Goal: Communication & Community: Answer question/provide support

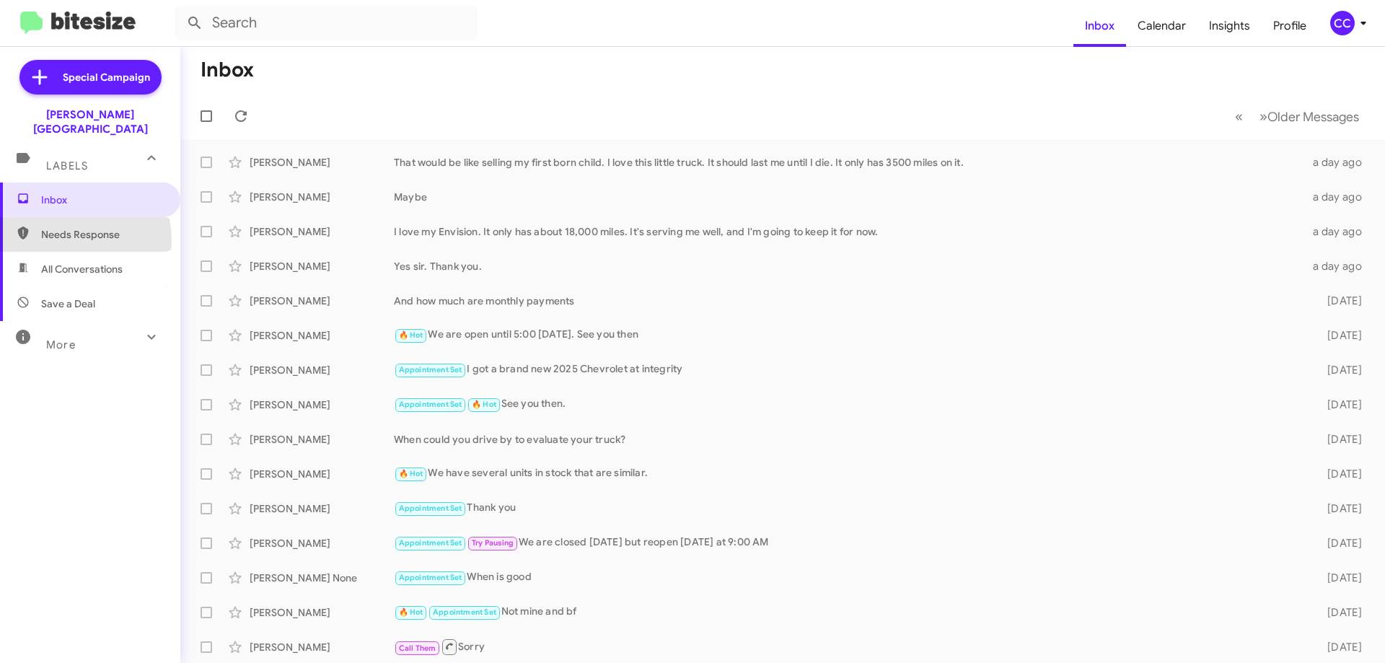
click at [54, 227] on span "Needs Response" at bounding box center [102, 234] width 123 height 14
type input "in:needs-response"
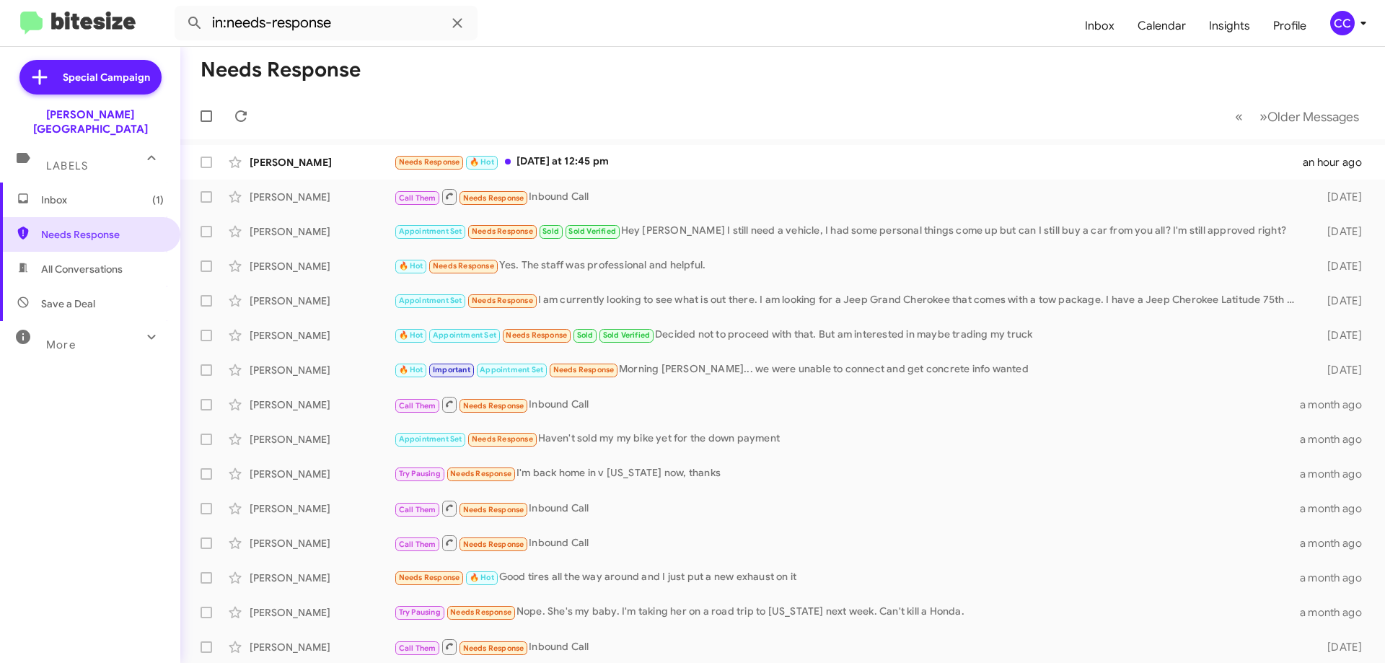
click at [56, 193] on span "Inbox (1)" at bounding box center [102, 200] width 123 height 14
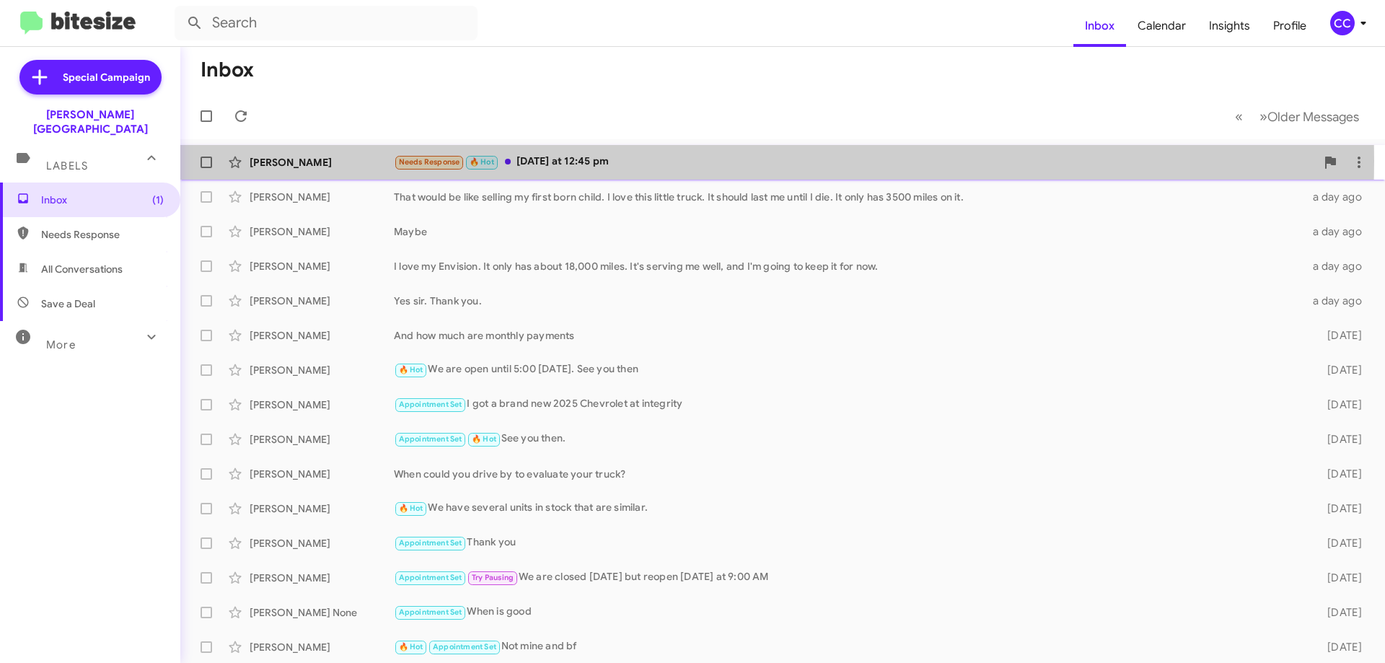
click at [274, 161] on div "[PERSON_NAME]" at bounding box center [322, 162] width 144 height 14
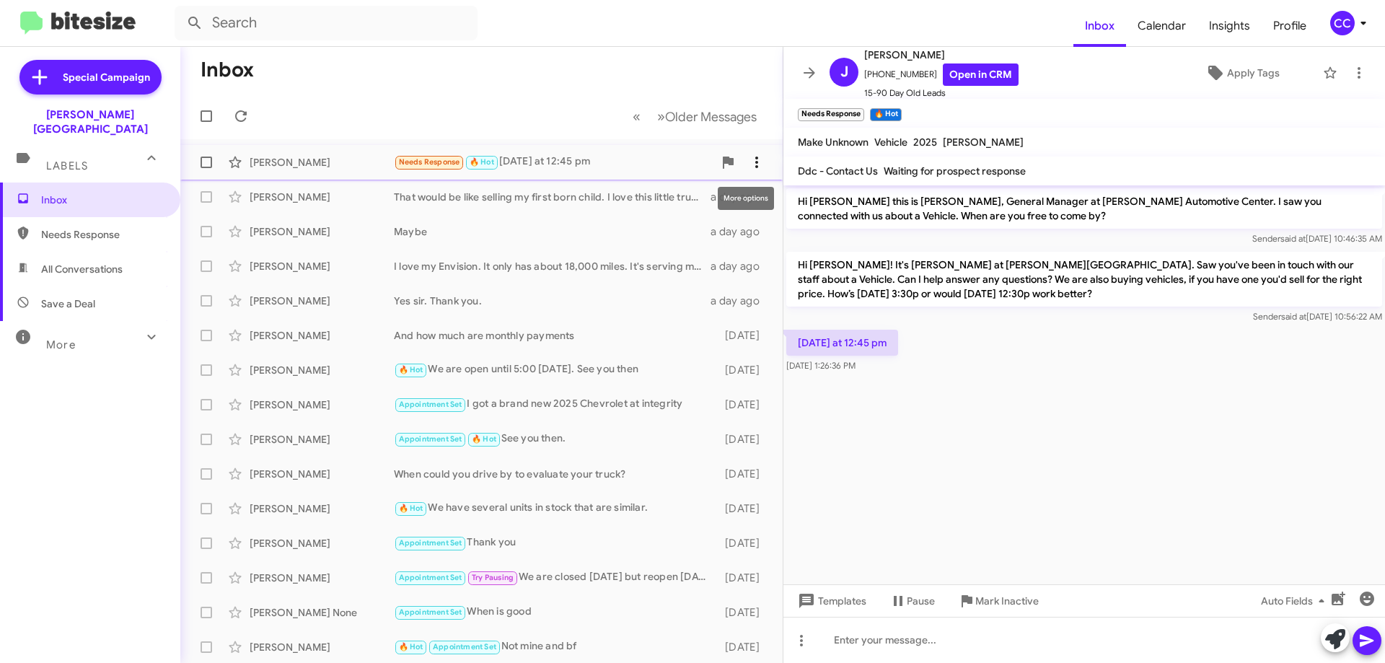
click at [755, 162] on icon at bounding box center [756, 162] width 3 height 12
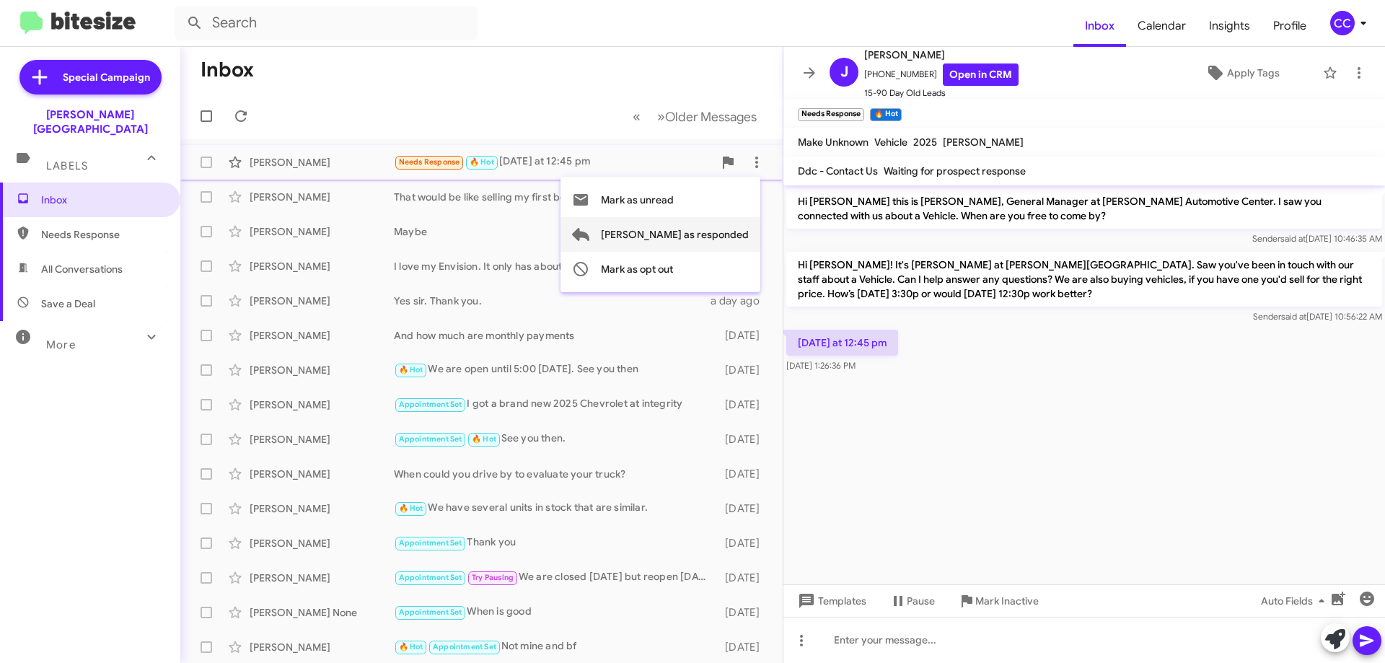
click at [701, 232] on span "[PERSON_NAME] as responded" at bounding box center [675, 234] width 148 height 35
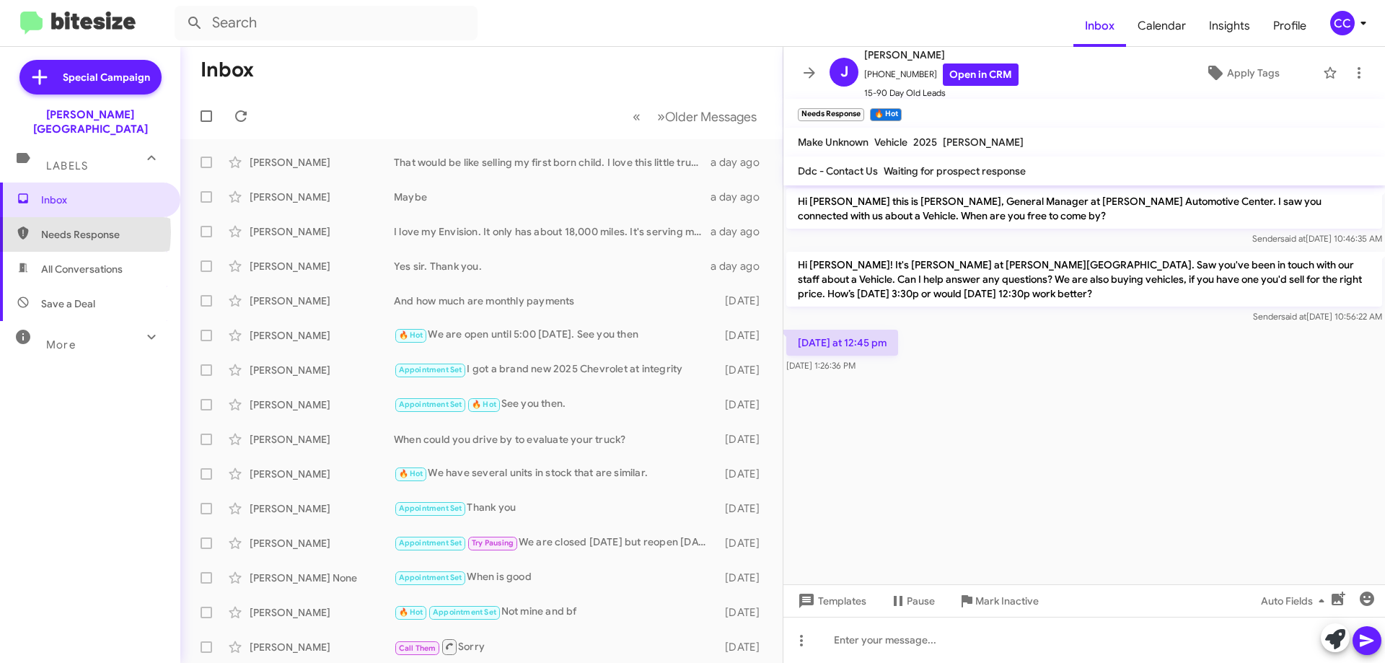
click at [43, 227] on span "Needs Response" at bounding box center [102, 234] width 123 height 14
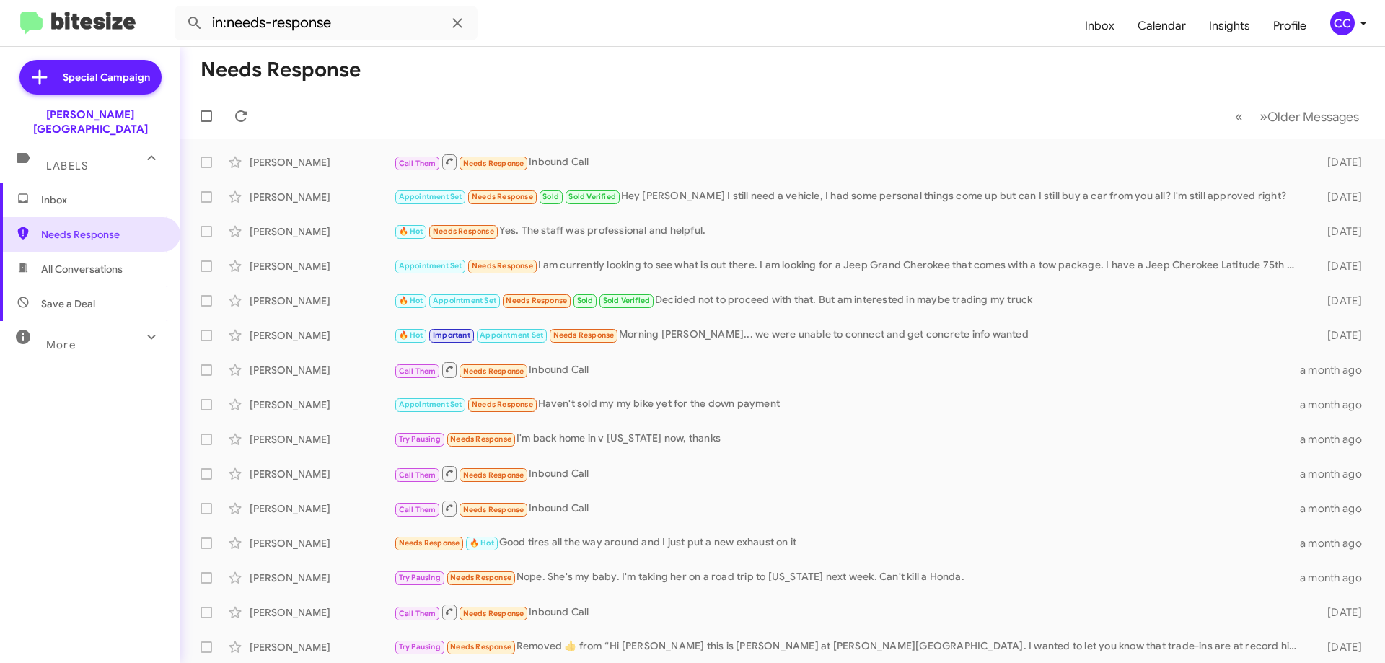
click at [89, 262] on span "All Conversations" at bounding box center [81, 269] width 81 height 14
type input "in:all-conversations"
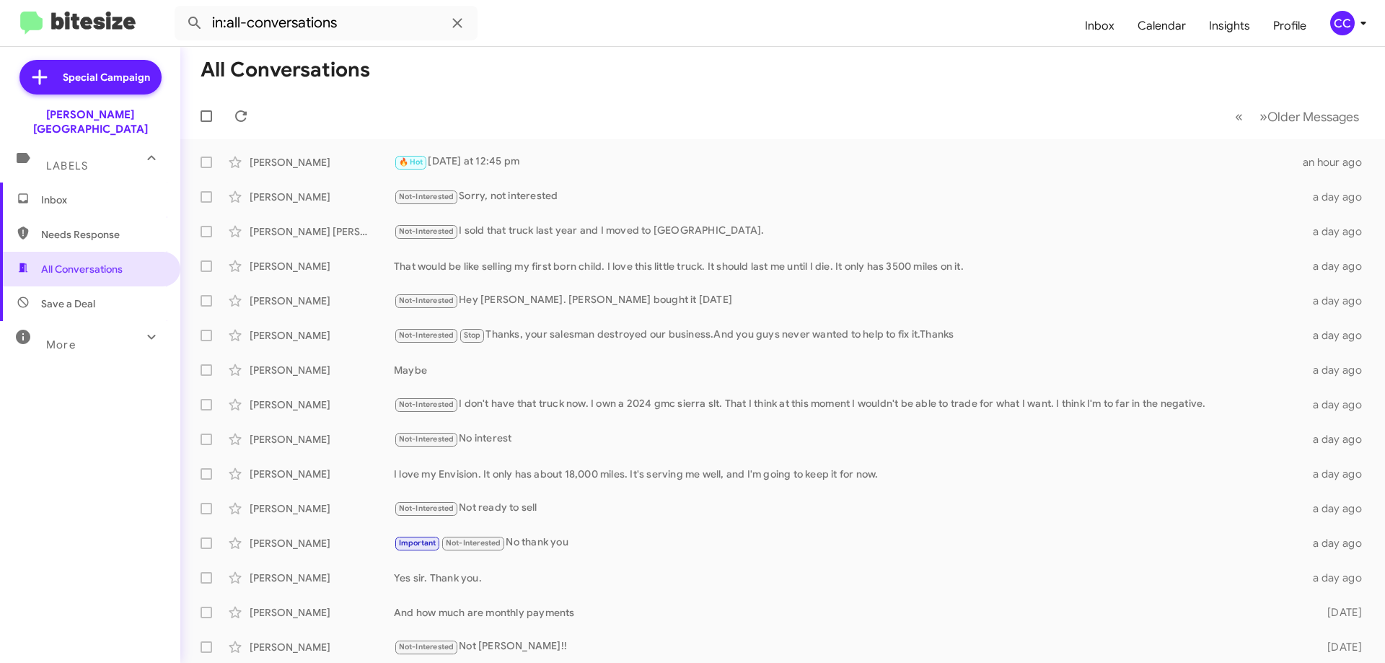
click at [71, 193] on span "Inbox" at bounding box center [102, 200] width 123 height 14
